Goal: Book appointment/travel/reservation

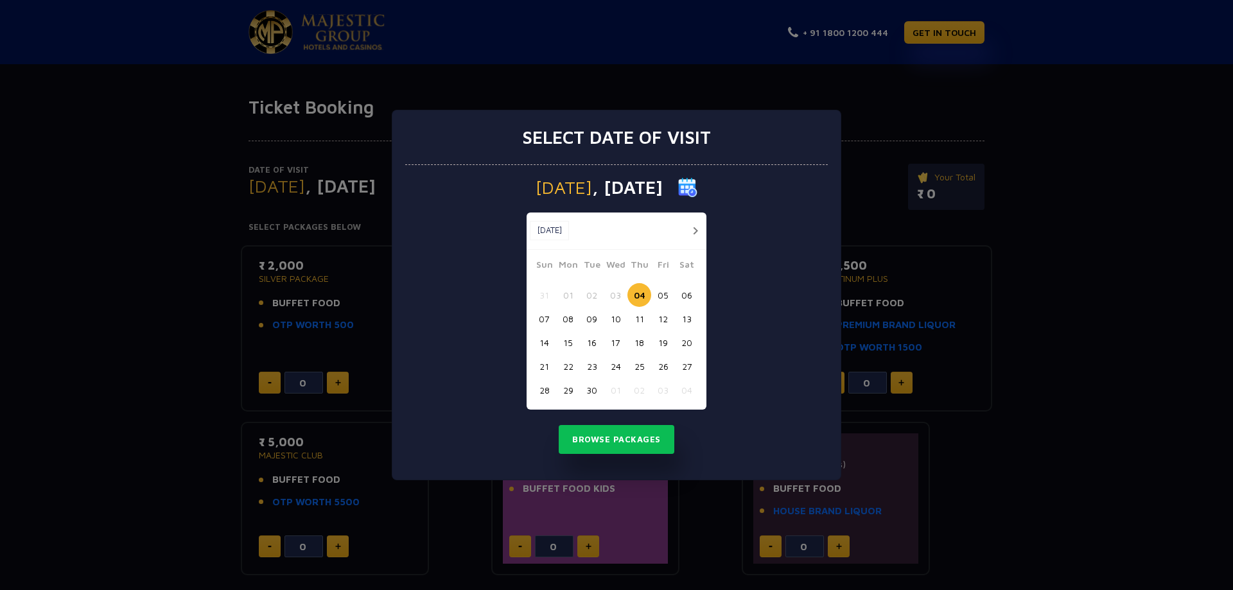
click at [667, 297] on button "05" at bounding box center [663, 295] width 24 height 24
click at [616, 445] on button "Browse Packages" at bounding box center [617, 440] width 116 height 30
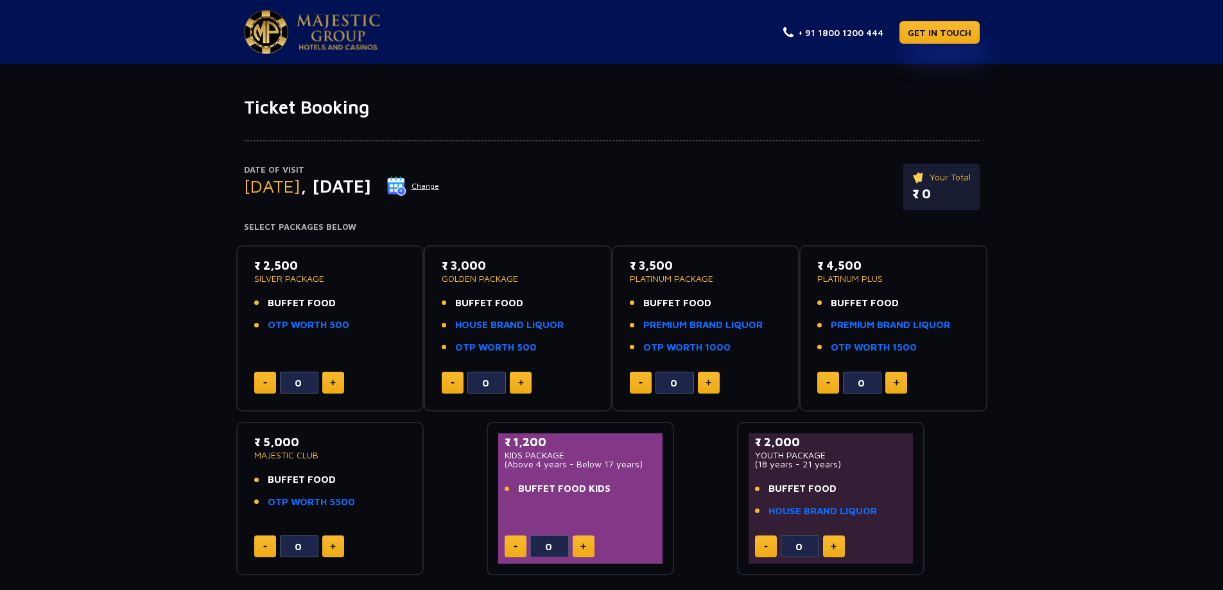
click at [336, 387] on button at bounding box center [333, 383] width 22 height 22
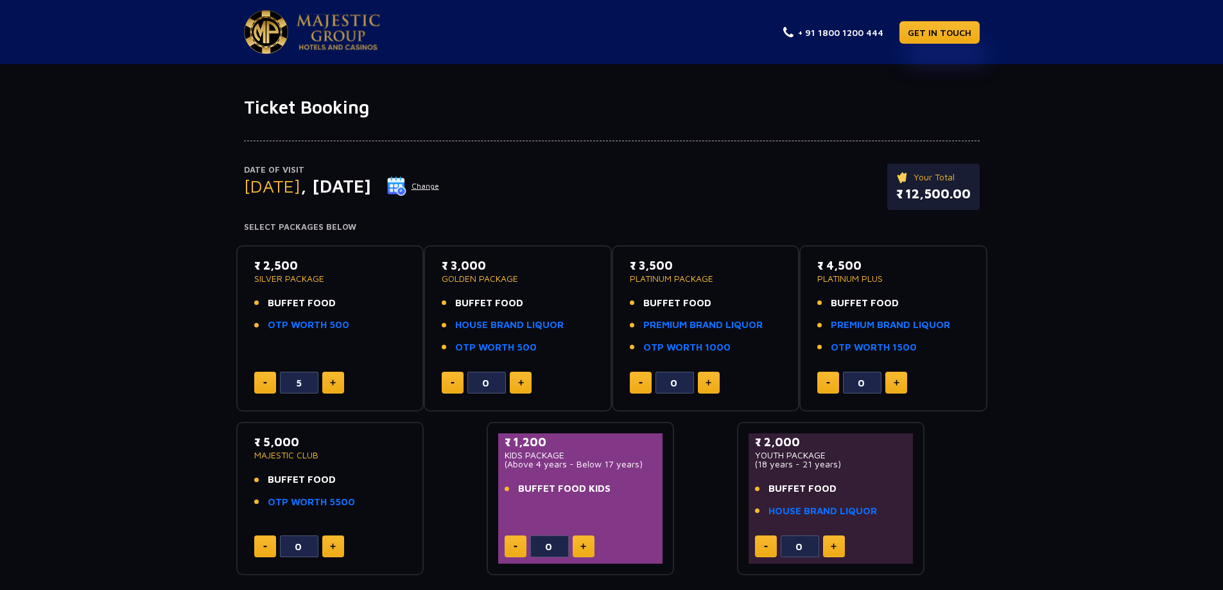
click at [336, 387] on button at bounding box center [333, 383] width 22 height 22
click at [337, 387] on button at bounding box center [333, 383] width 22 height 22
click at [266, 385] on button at bounding box center [265, 383] width 22 height 22
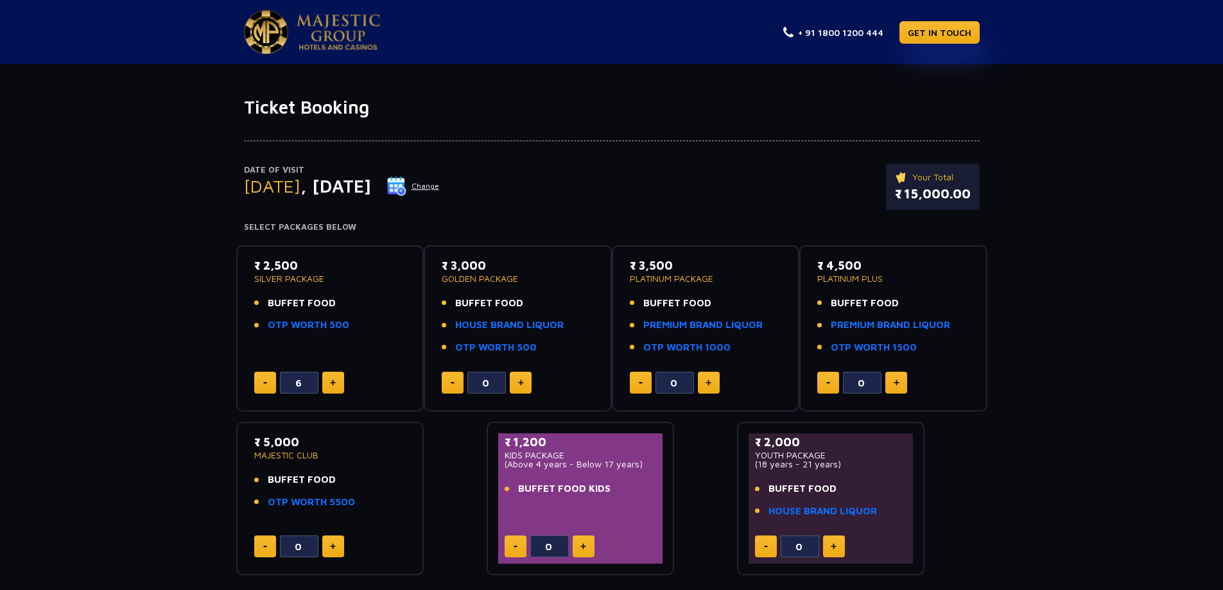
click at [265, 385] on button at bounding box center [265, 383] width 22 height 22
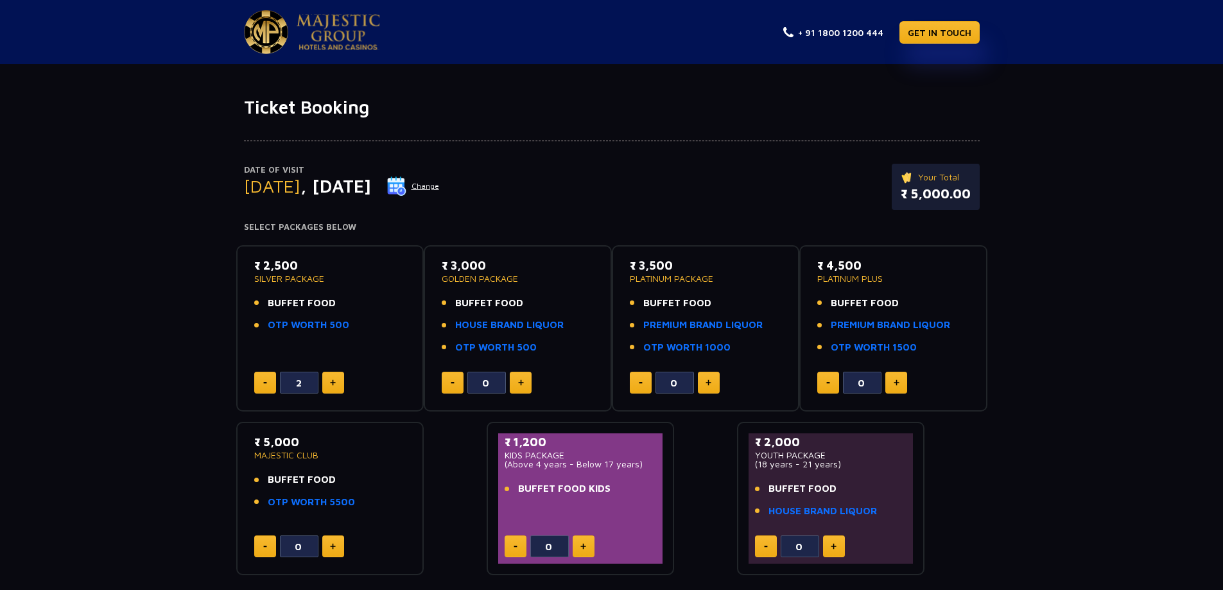
type input "1"
